Goal: Information Seeking & Learning: Learn about a topic

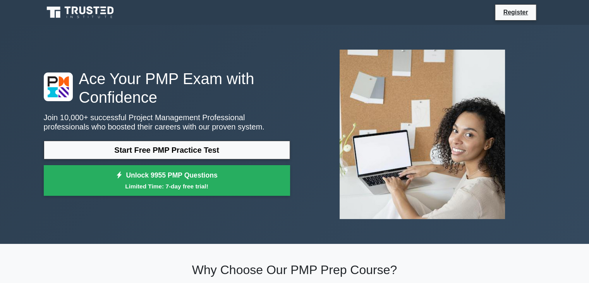
click at [189, 49] on div "Ace Your PMP Exam with Confidence Join 10,000+ successful Project Management Pr…" at bounding box center [294, 134] width 511 height 182
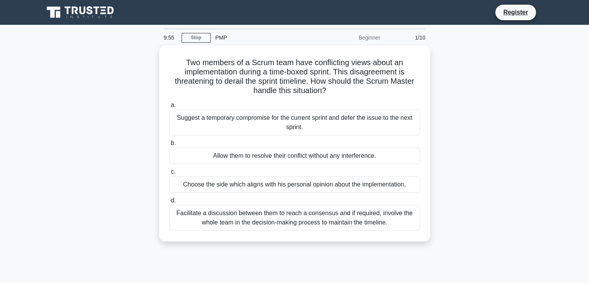
click at [368, 36] on div "Beginner" at bounding box center [351, 37] width 68 height 15
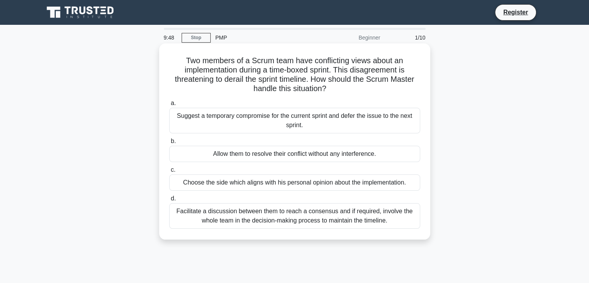
click at [300, 116] on div "Suggest a temporary compromise for the current sprint and defer the issue to th…" at bounding box center [294, 121] width 251 height 26
click at [169, 106] on input "a. Suggest a temporary compromise for the current sprint and defer the issue to…" at bounding box center [169, 103] width 0 height 5
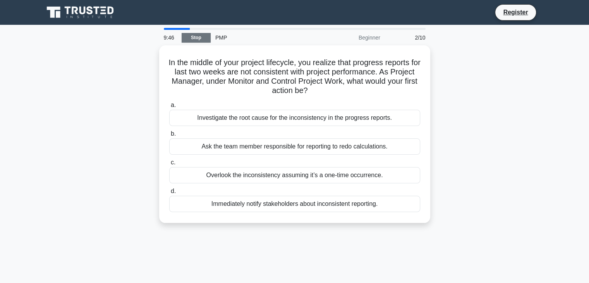
click at [201, 33] on link "Stop" at bounding box center [196, 38] width 29 height 10
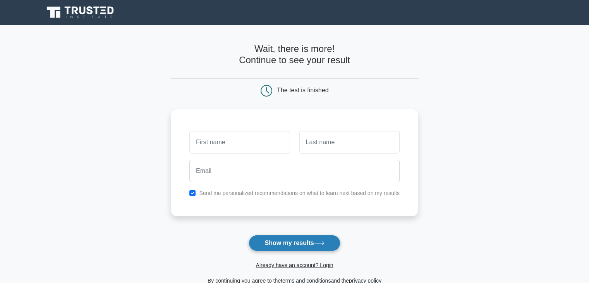
click at [295, 243] on button "Show my results" at bounding box center [294, 243] width 91 height 16
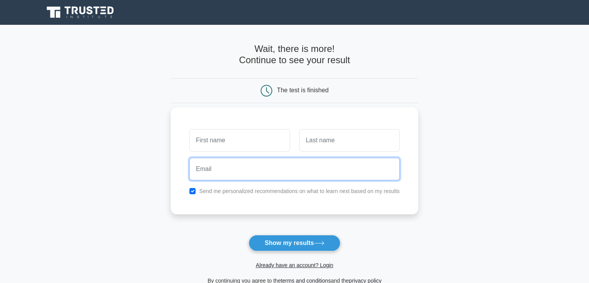
click at [253, 167] on input "email" at bounding box center [294, 169] width 210 height 22
type input "anshiluchoomun10@gmail.com"
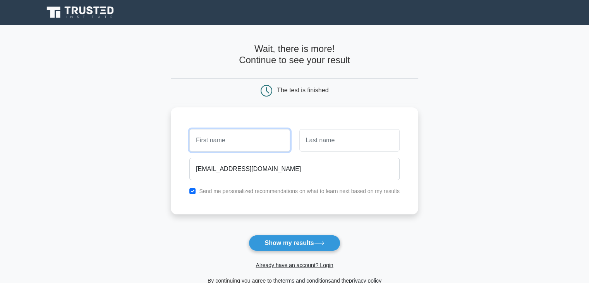
click at [257, 146] on input "text" at bounding box center [239, 140] width 100 height 22
type input "anubha devi"
click at [322, 134] on input "text" at bounding box center [350, 140] width 100 height 22
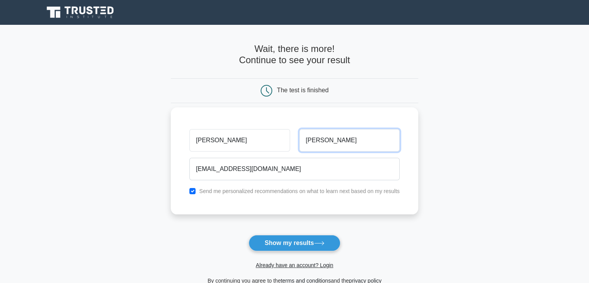
type input "luchoomun"
click at [249, 235] on button "Show my results" at bounding box center [294, 243] width 91 height 16
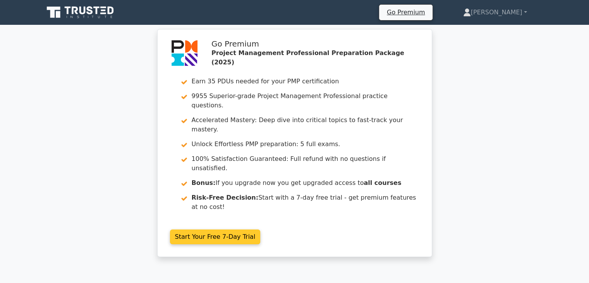
click at [217, 229] on link "Start Your Free 7-Day Trial" at bounding box center [215, 236] width 91 height 15
